Goal: Find specific page/section: Find specific page/section

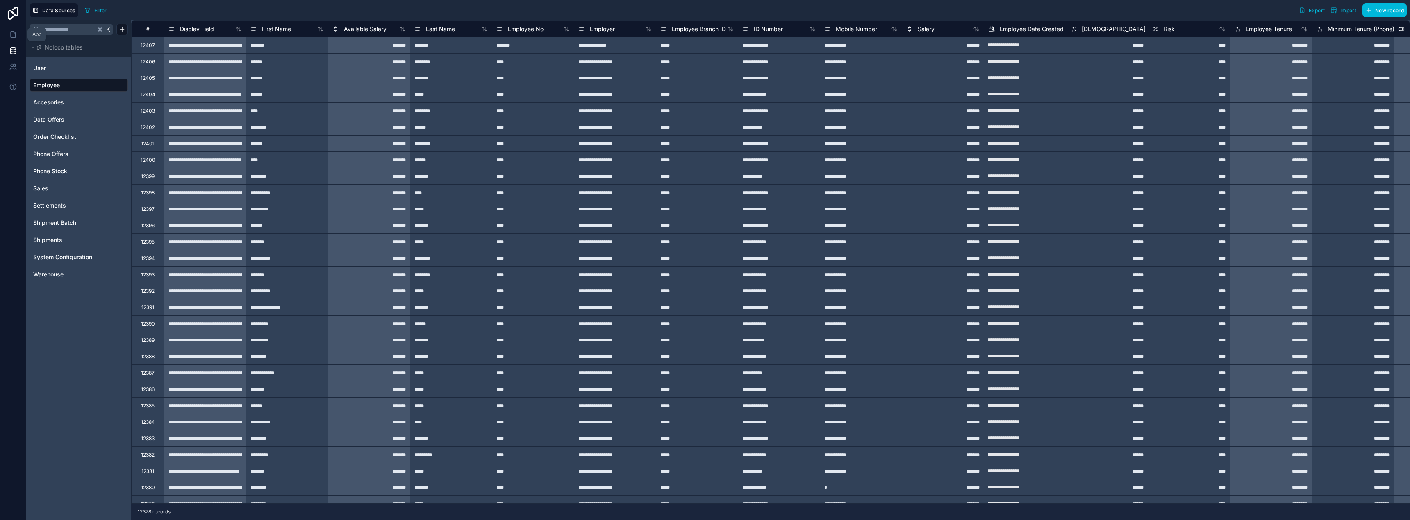
click at [12, 38] on icon at bounding box center [13, 34] width 8 height 8
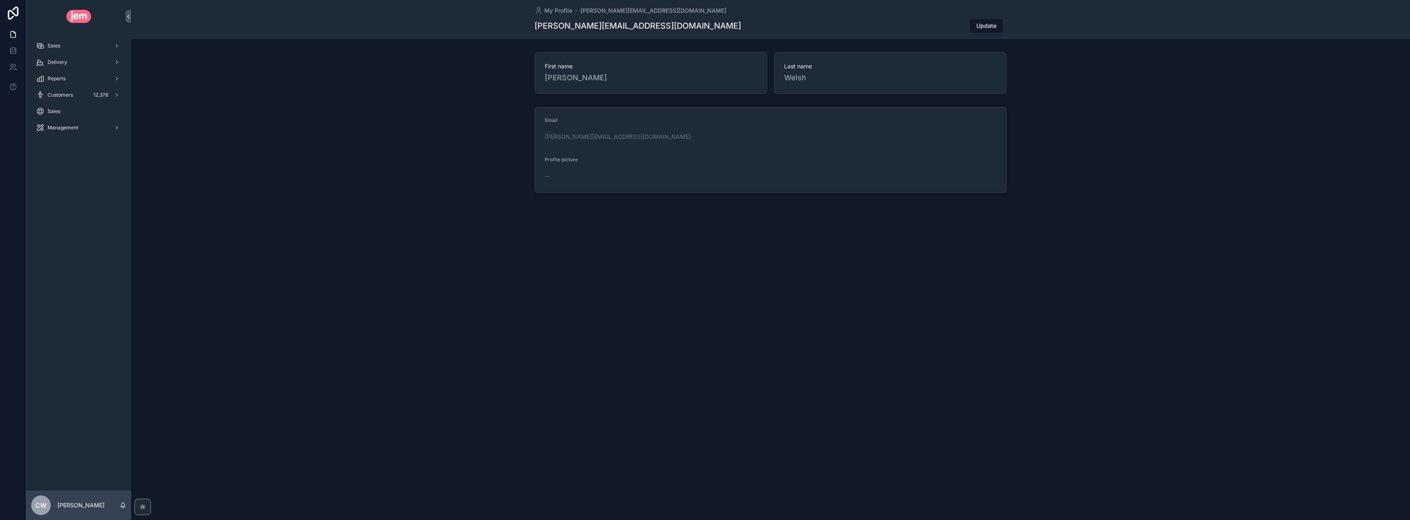
click at [65, 44] on div "Sales" at bounding box center [78, 45] width 85 height 13
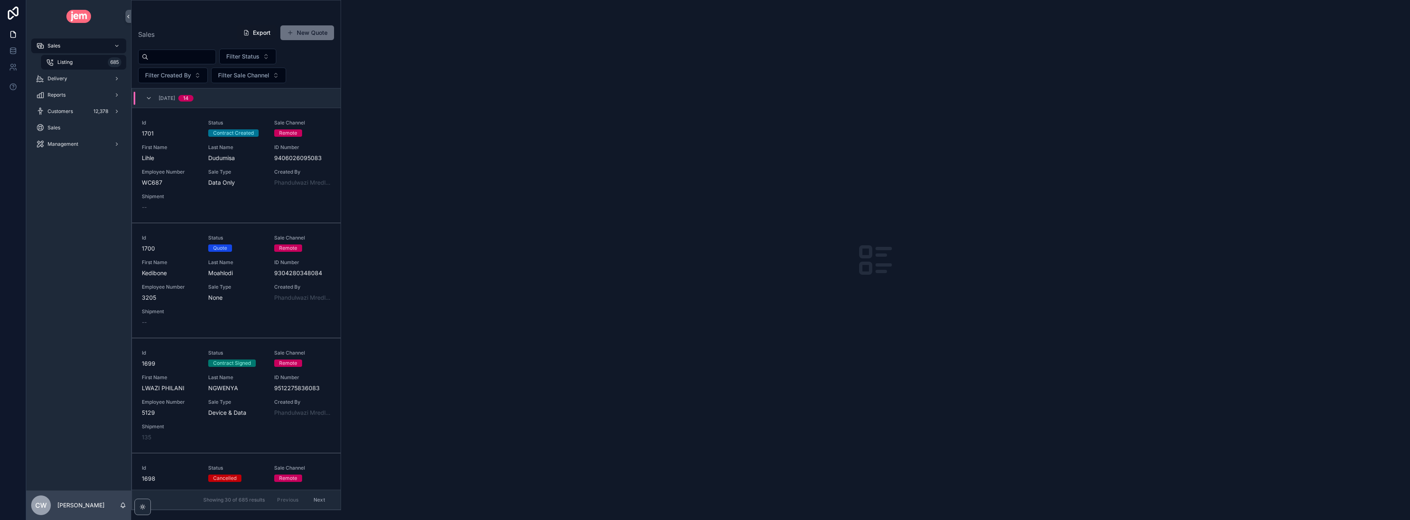
click at [74, 61] on div "Listing 685" at bounding box center [83, 62] width 75 height 13
click at [164, 59] on input "scrollable content" at bounding box center [181, 56] width 67 height 11
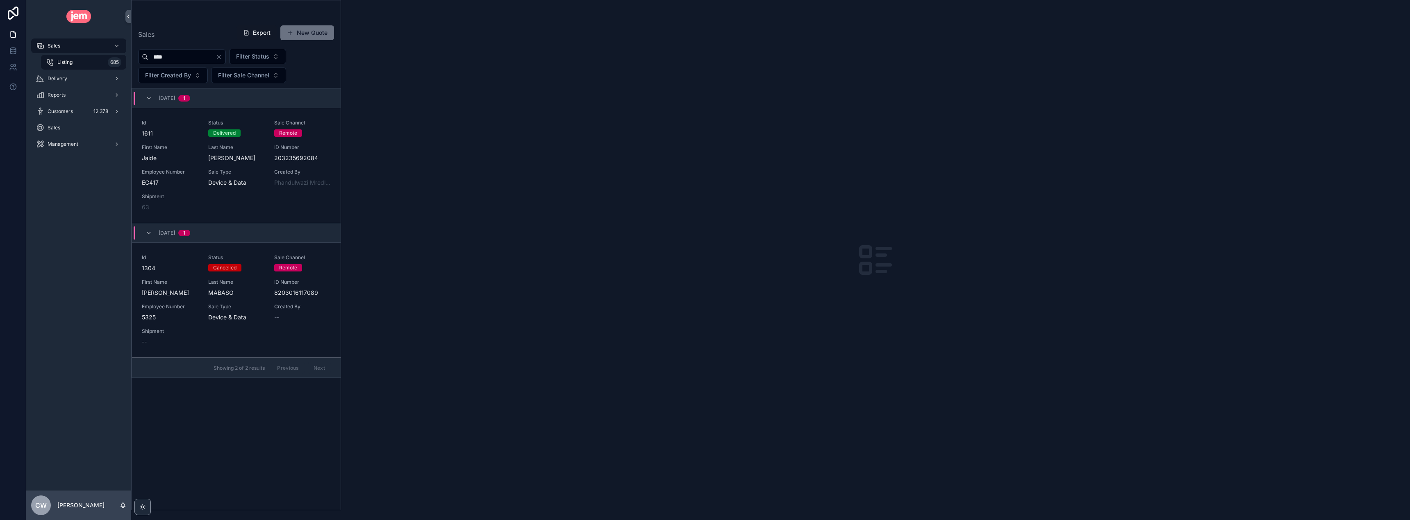
type input "****"
click at [259, 157] on span "Adams" at bounding box center [236, 158] width 57 height 8
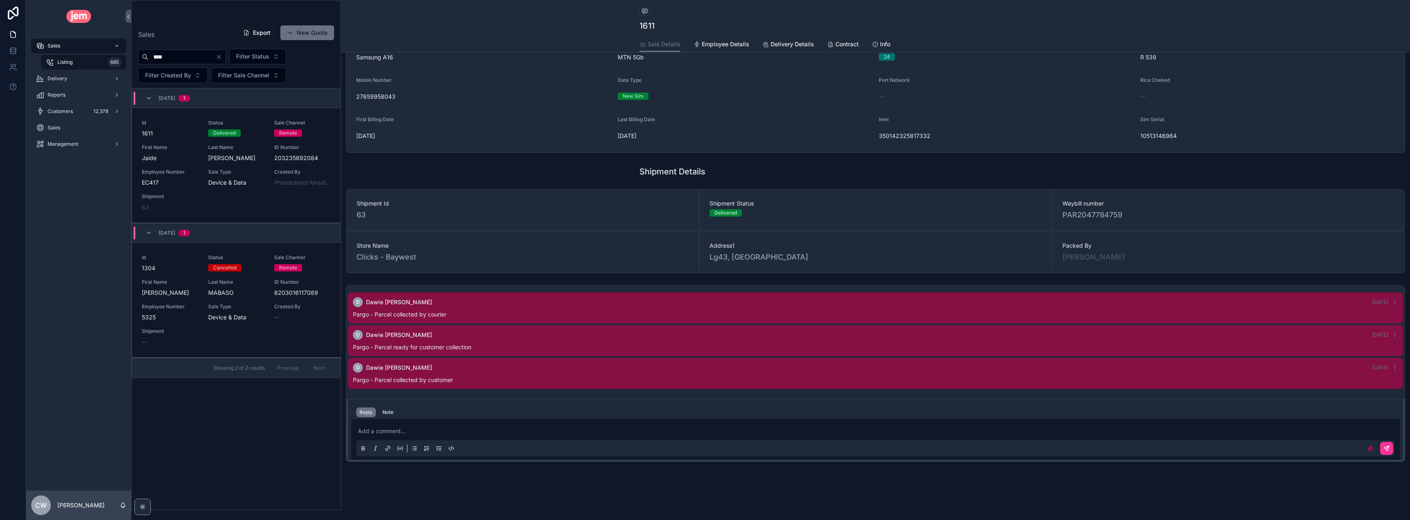
scroll to position [156, 0]
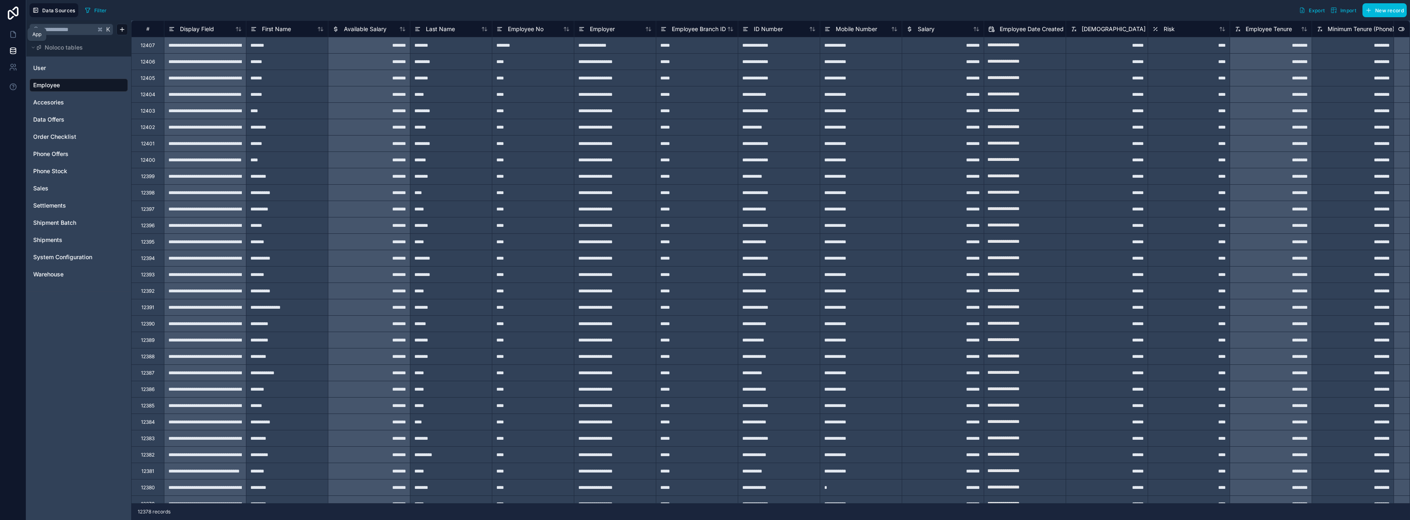
click at [15, 34] on icon at bounding box center [13, 35] width 5 height 6
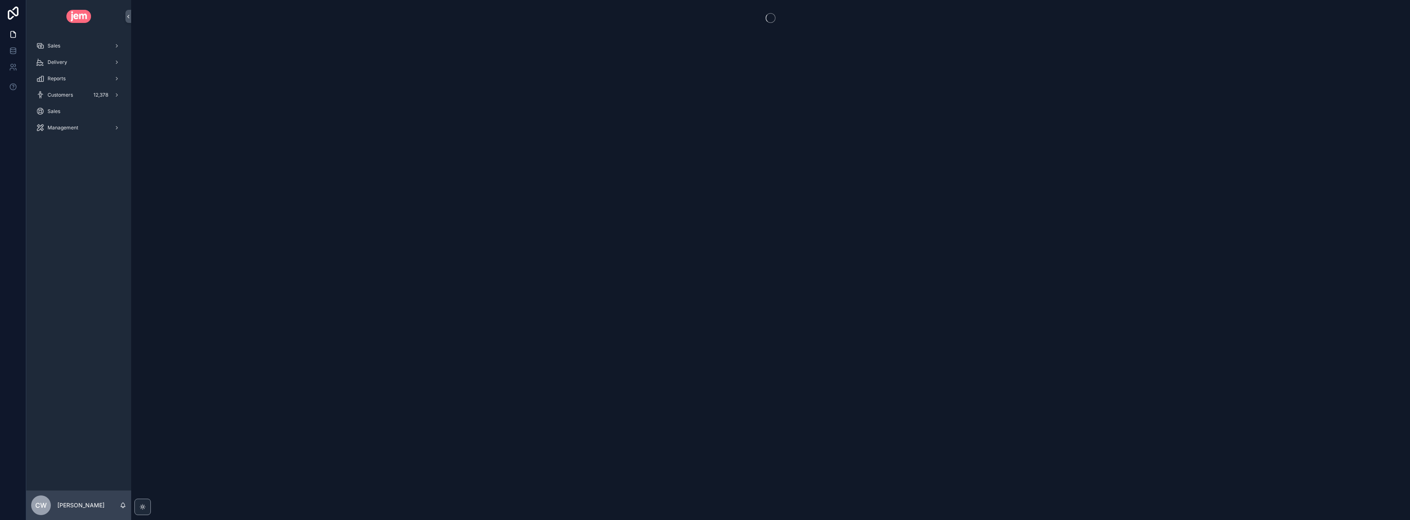
click at [66, 64] on span "Delivery" at bounding box center [58, 62] width 20 height 7
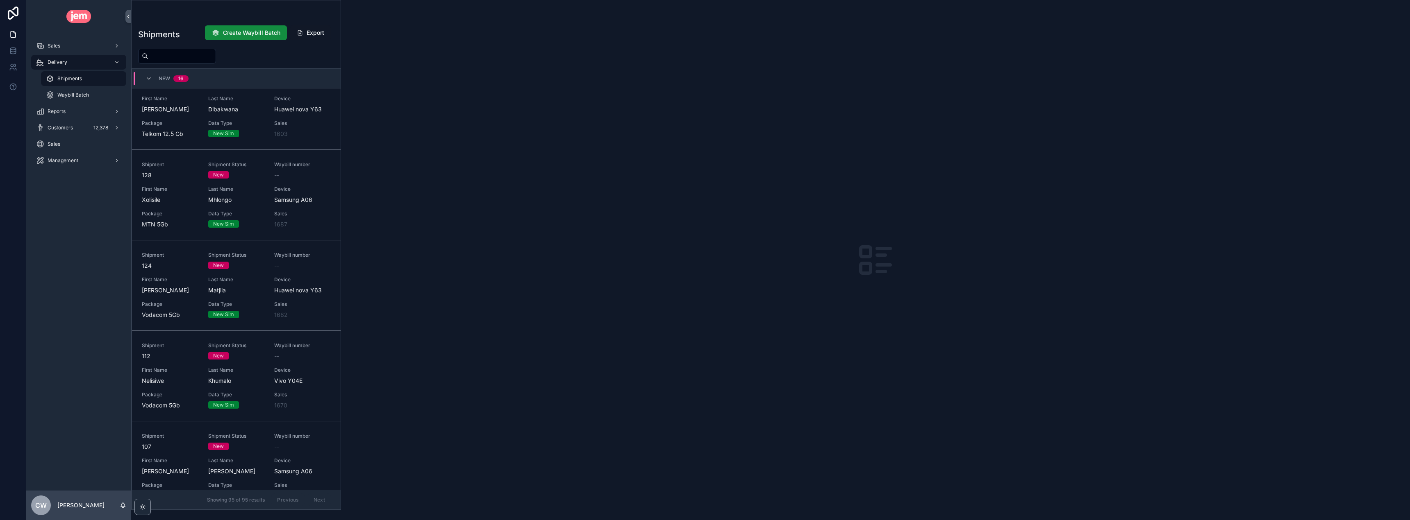
scroll to position [31, 0]
click at [150, 76] on icon "scrollable content" at bounding box center [148, 78] width 7 height 7
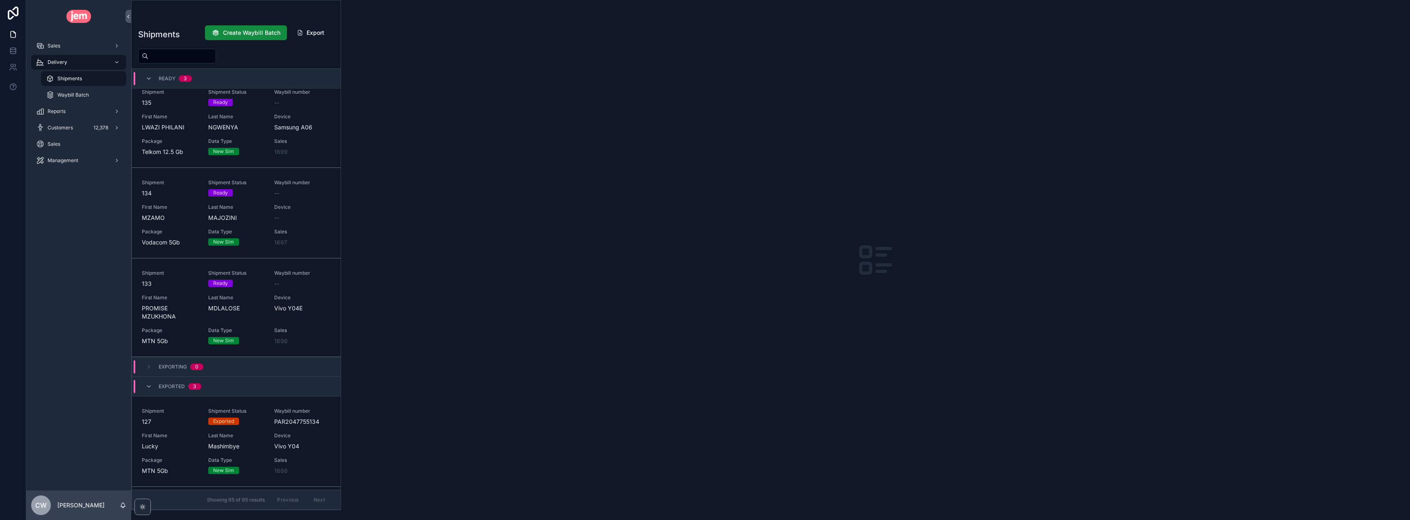
scroll to position [0, 0]
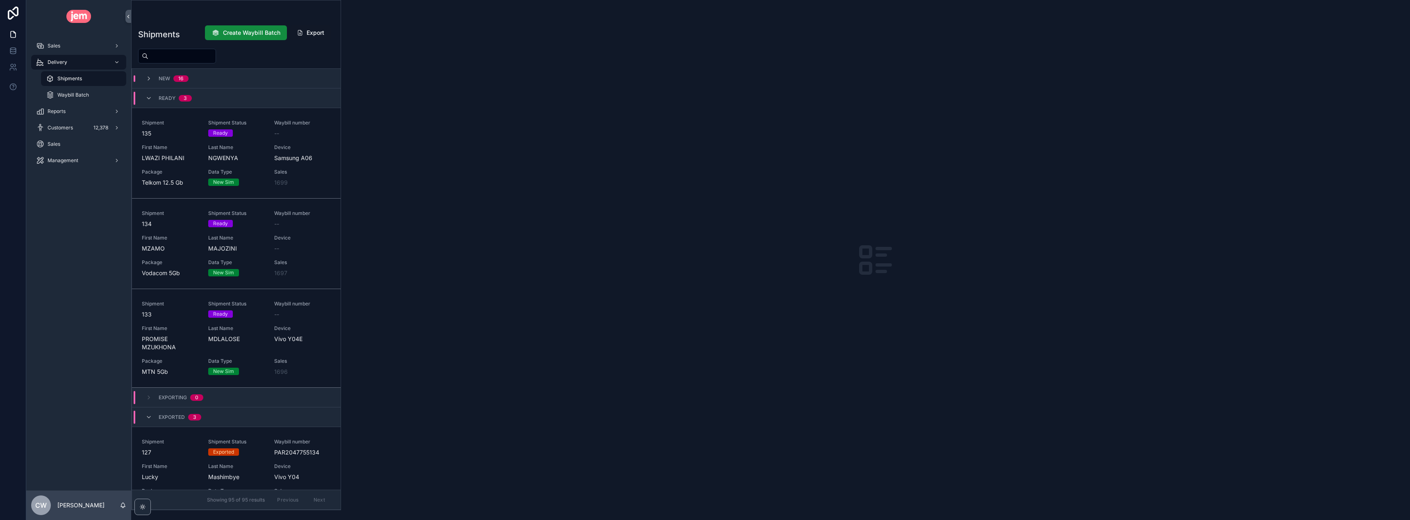
click at [153, 79] on div "New 16" at bounding box center [166, 78] width 43 height 7
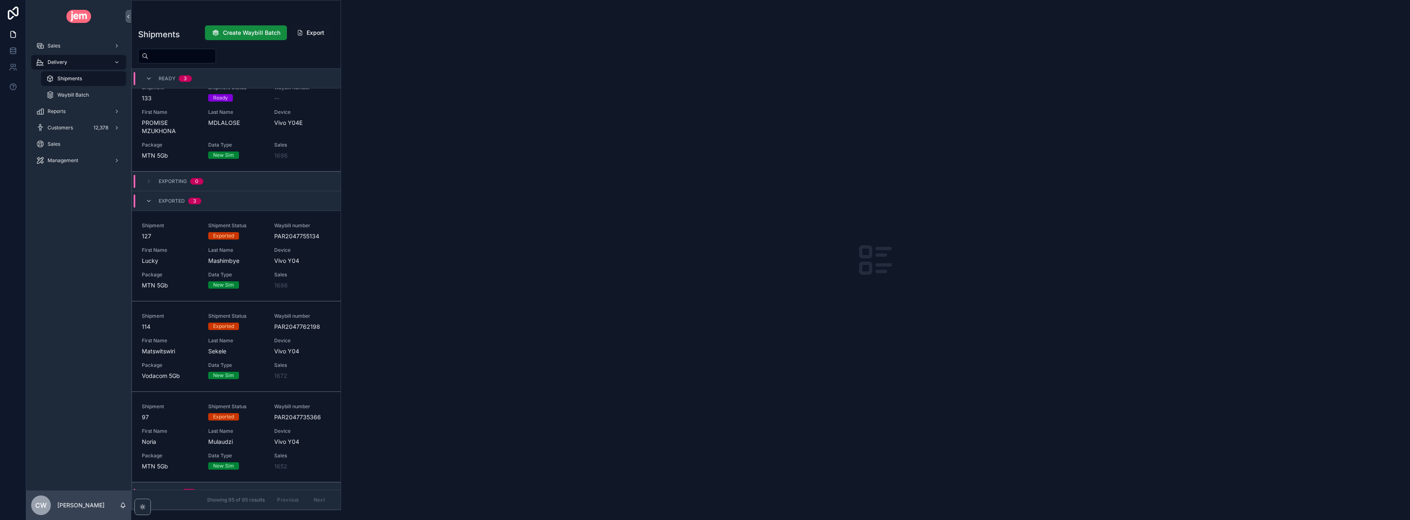
scroll to position [1753, 0]
